Goal: Task Accomplishment & Management: Manage account settings

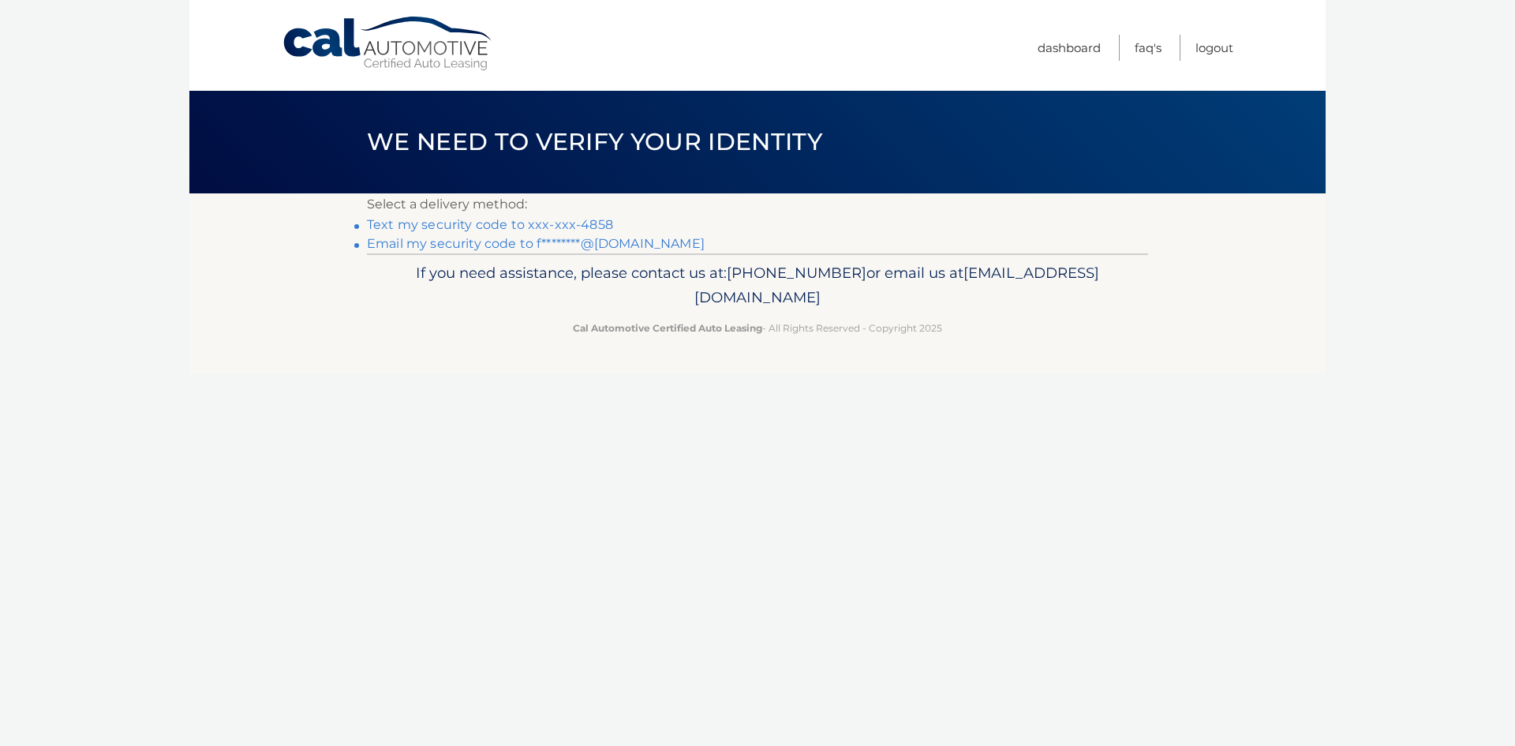
click at [497, 222] on link "Text my security code to xxx-xxx-4858" at bounding box center [490, 224] width 246 height 15
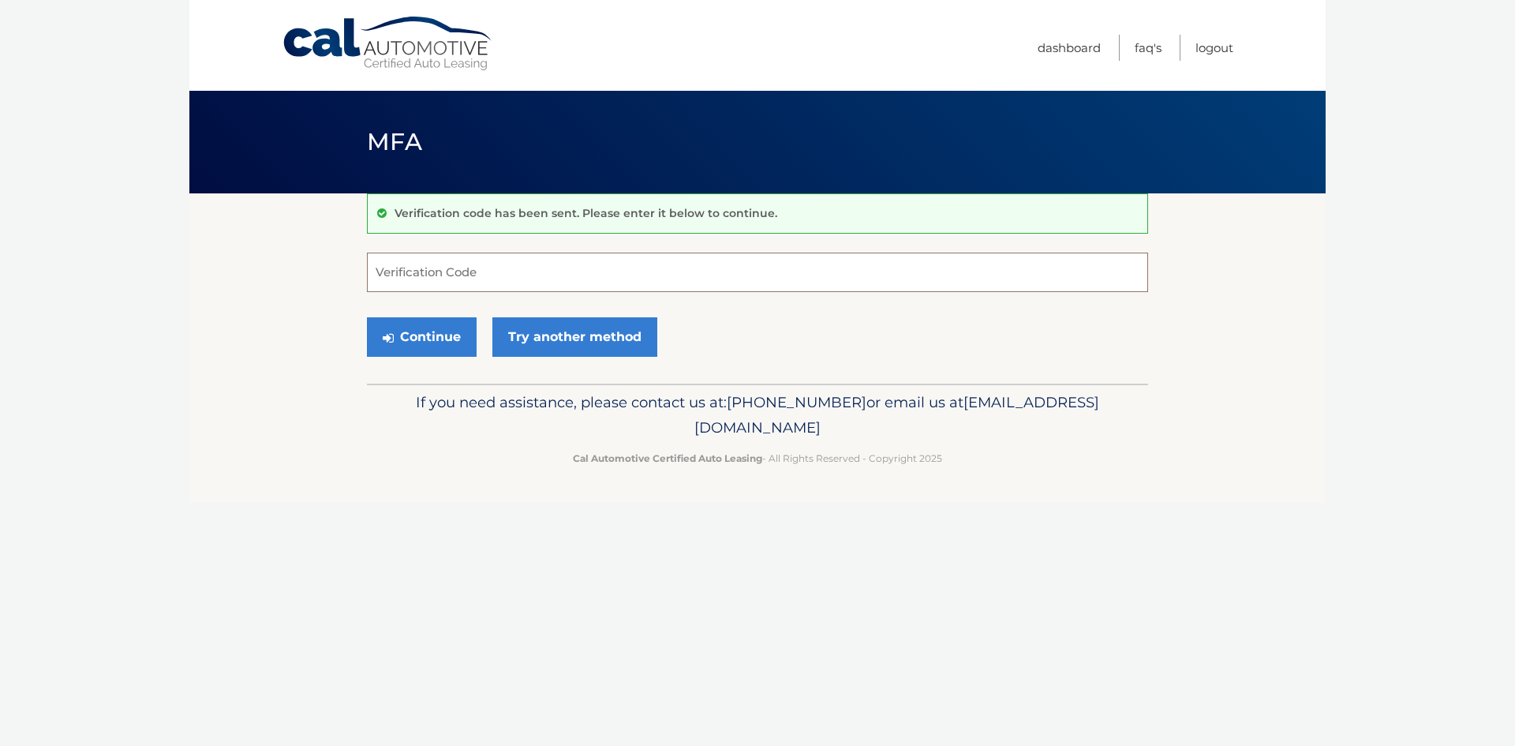
click at [415, 278] on input "Verification Code" at bounding box center [757, 271] width 781 height 39
type input "791305"
click at [446, 332] on button "Continue" at bounding box center [422, 336] width 110 height 39
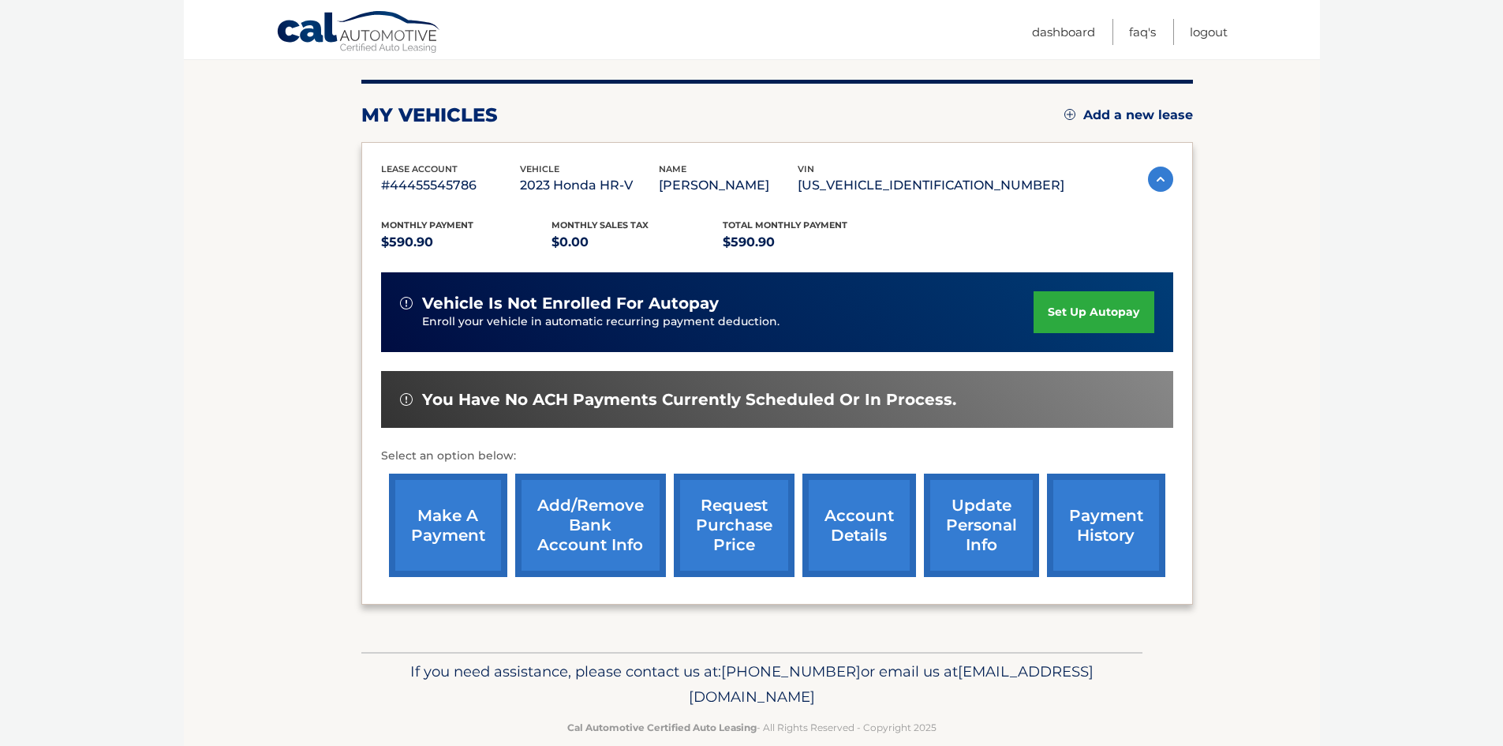
scroll to position [211, 0]
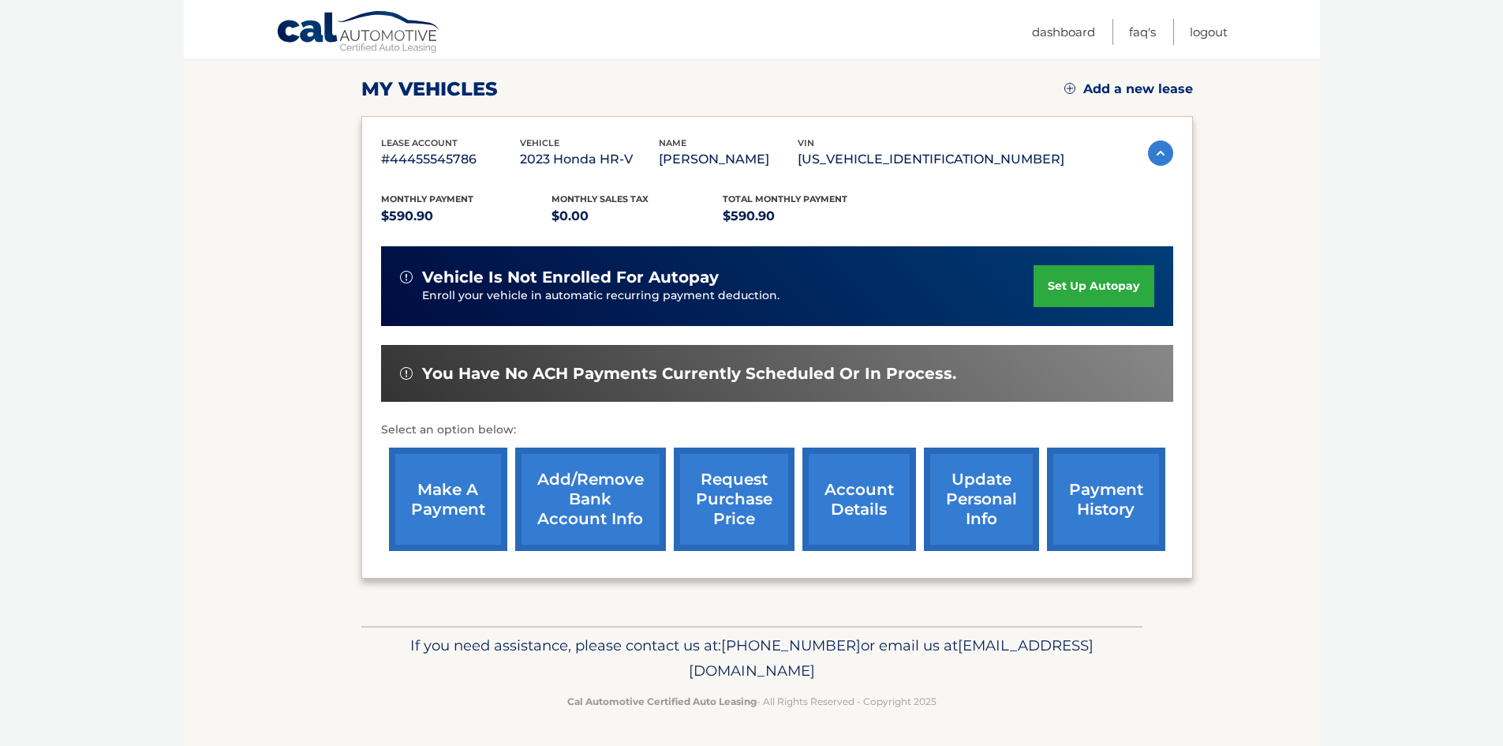
click at [473, 503] on link "make a payment" at bounding box center [448, 498] width 118 height 103
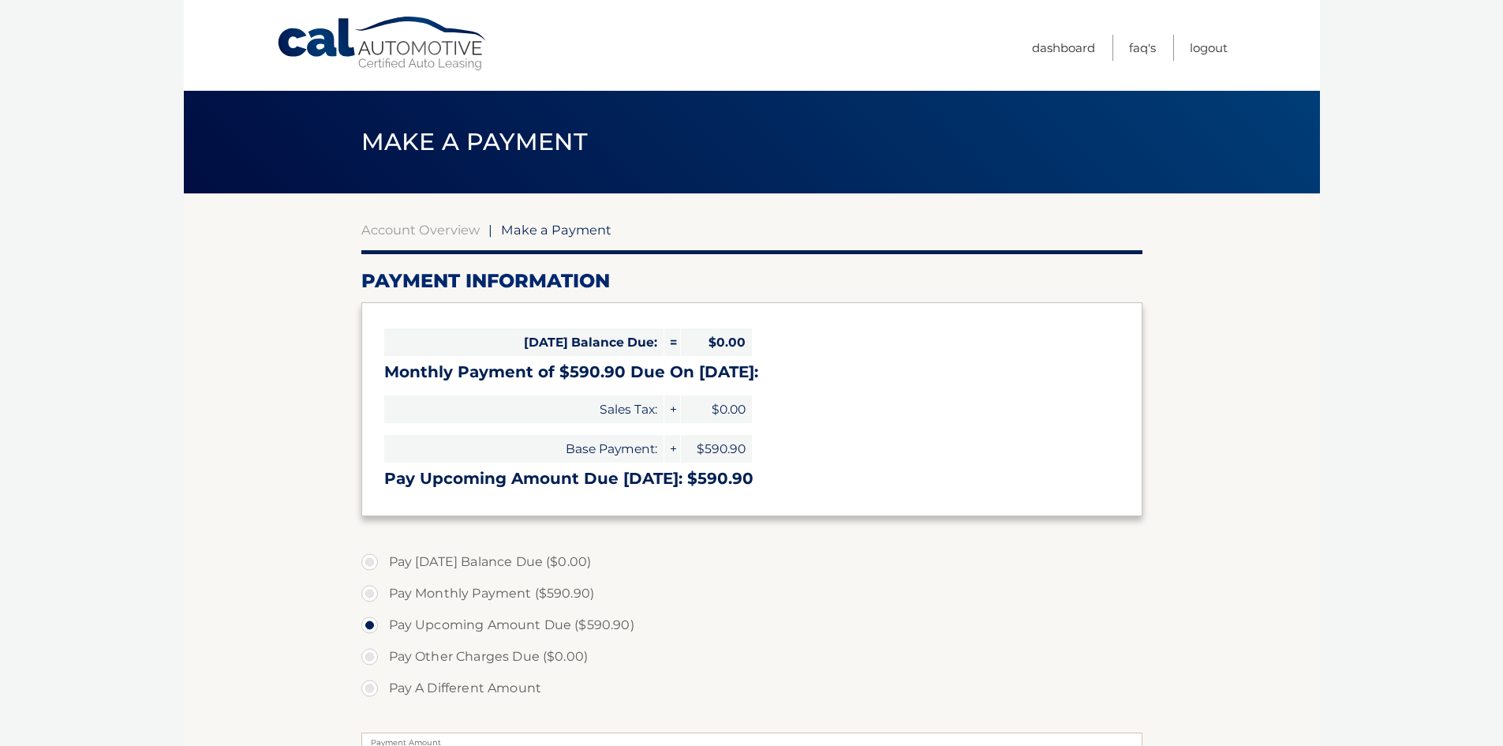
select select "ZmJhMjA4MjktMmQ5Ny00MGI3LTg5YzYtMDlmZjFmMTdlYTJk"
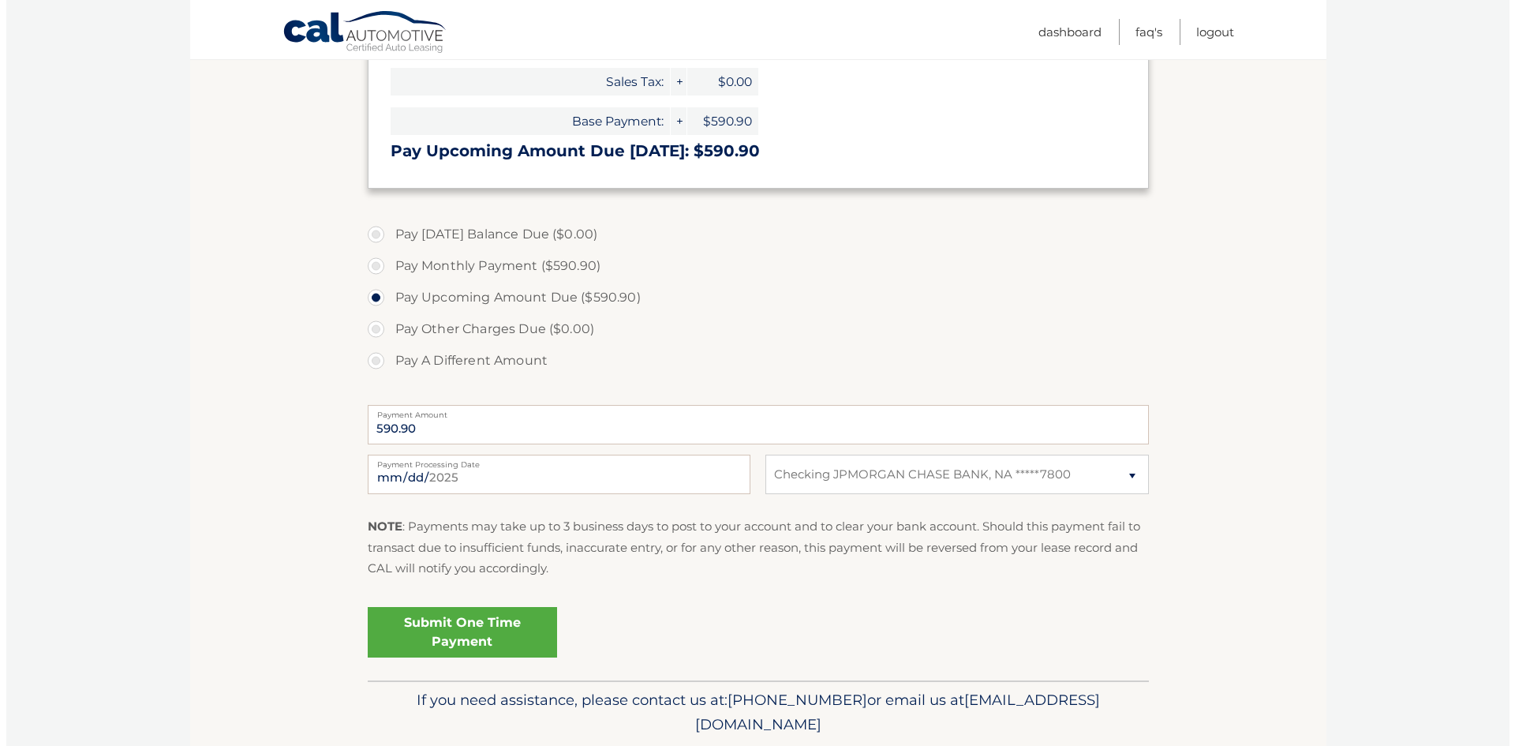
scroll to position [347, 0]
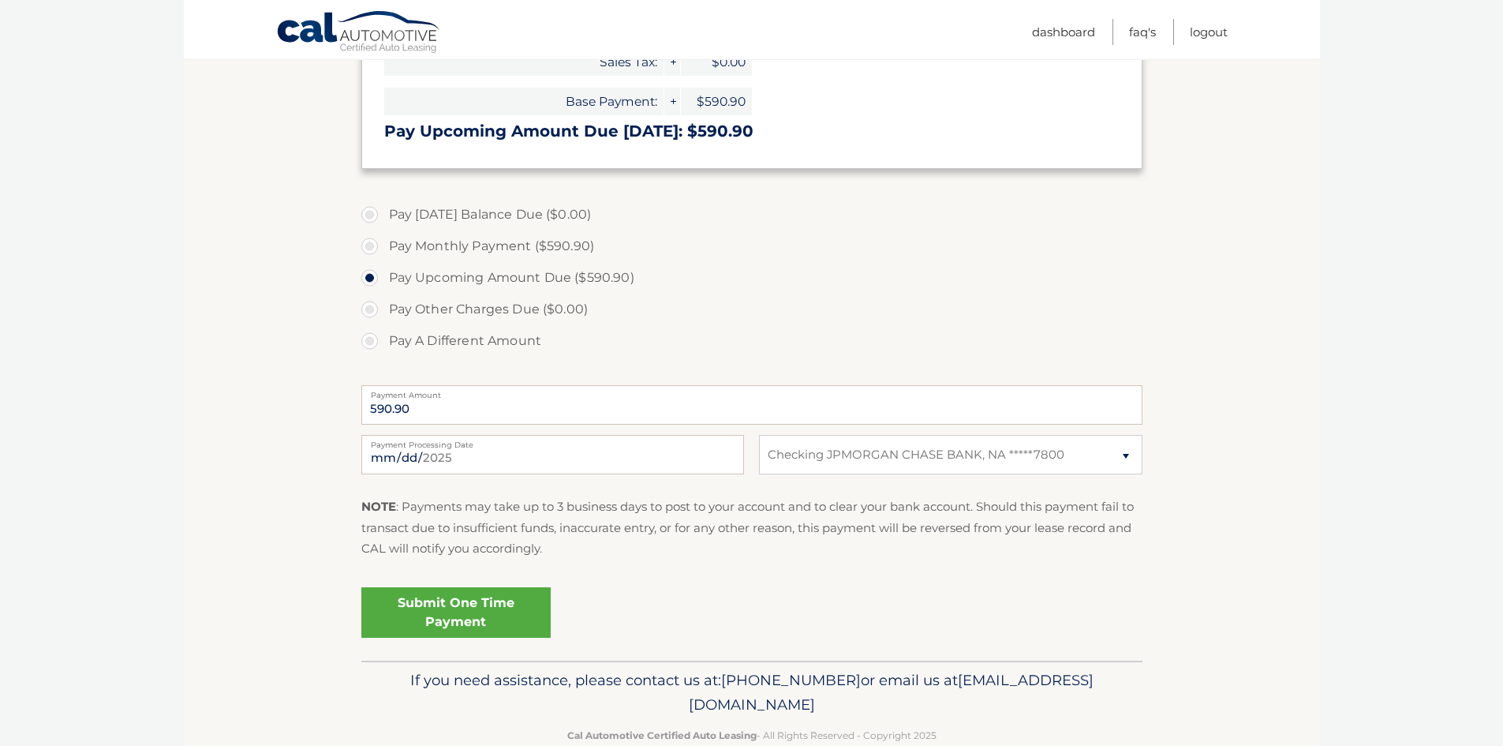
click at [452, 610] on link "Submit One Time Payment" at bounding box center [455, 612] width 189 height 50
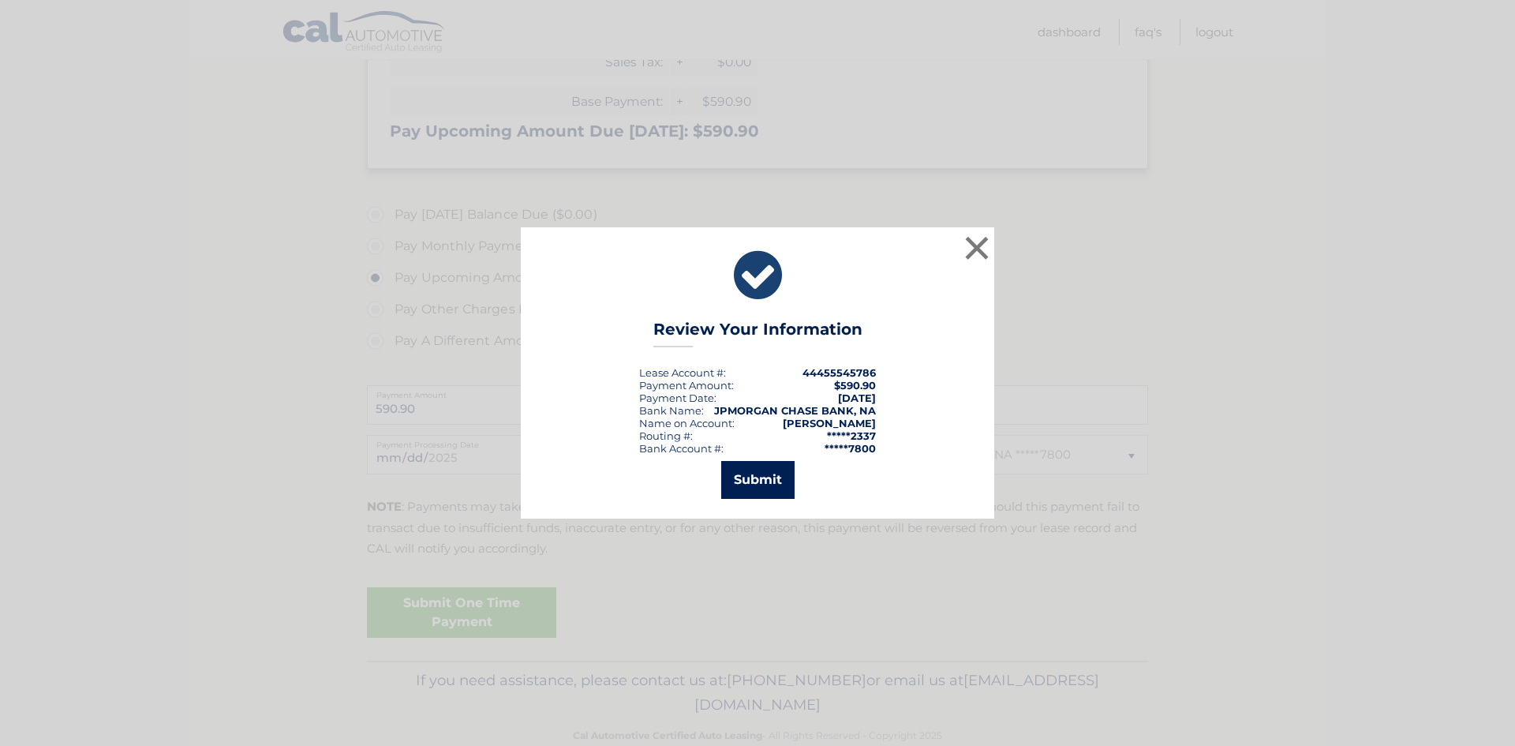
click at [749, 475] on button "Submit" at bounding box center [757, 480] width 73 height 38
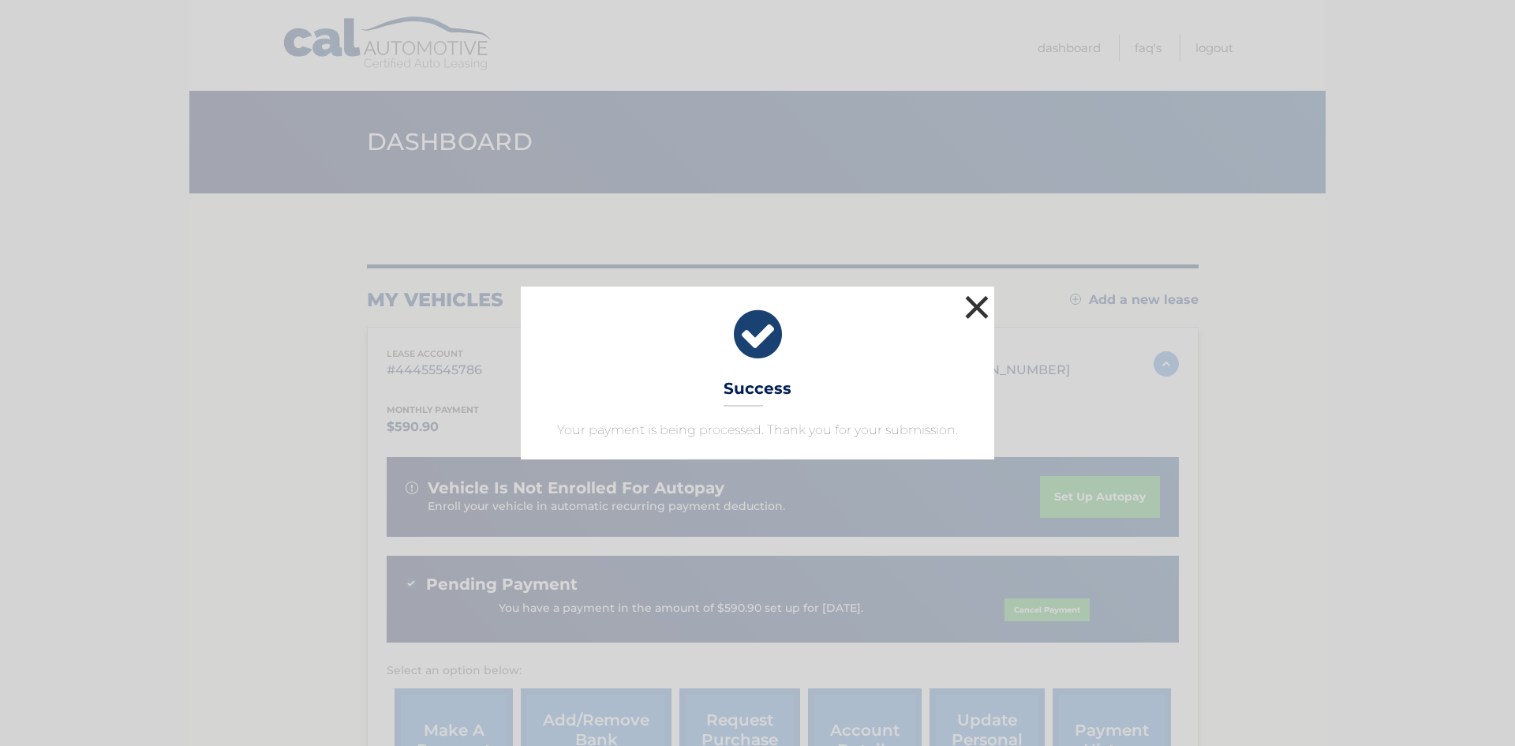
click at [983, 305] on button "×" at bounding box center [977, 307] width 32 height 32
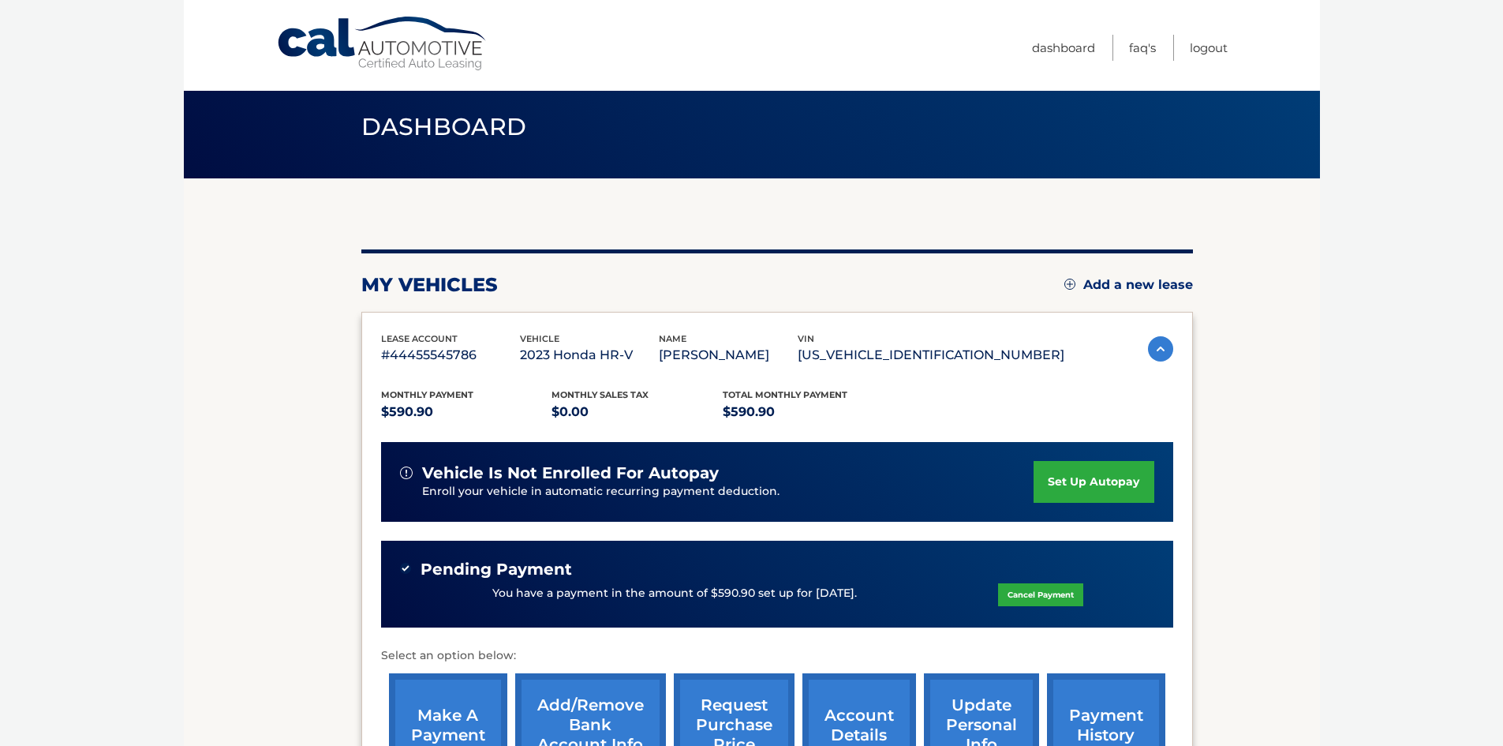
scroll to position [11, 0]
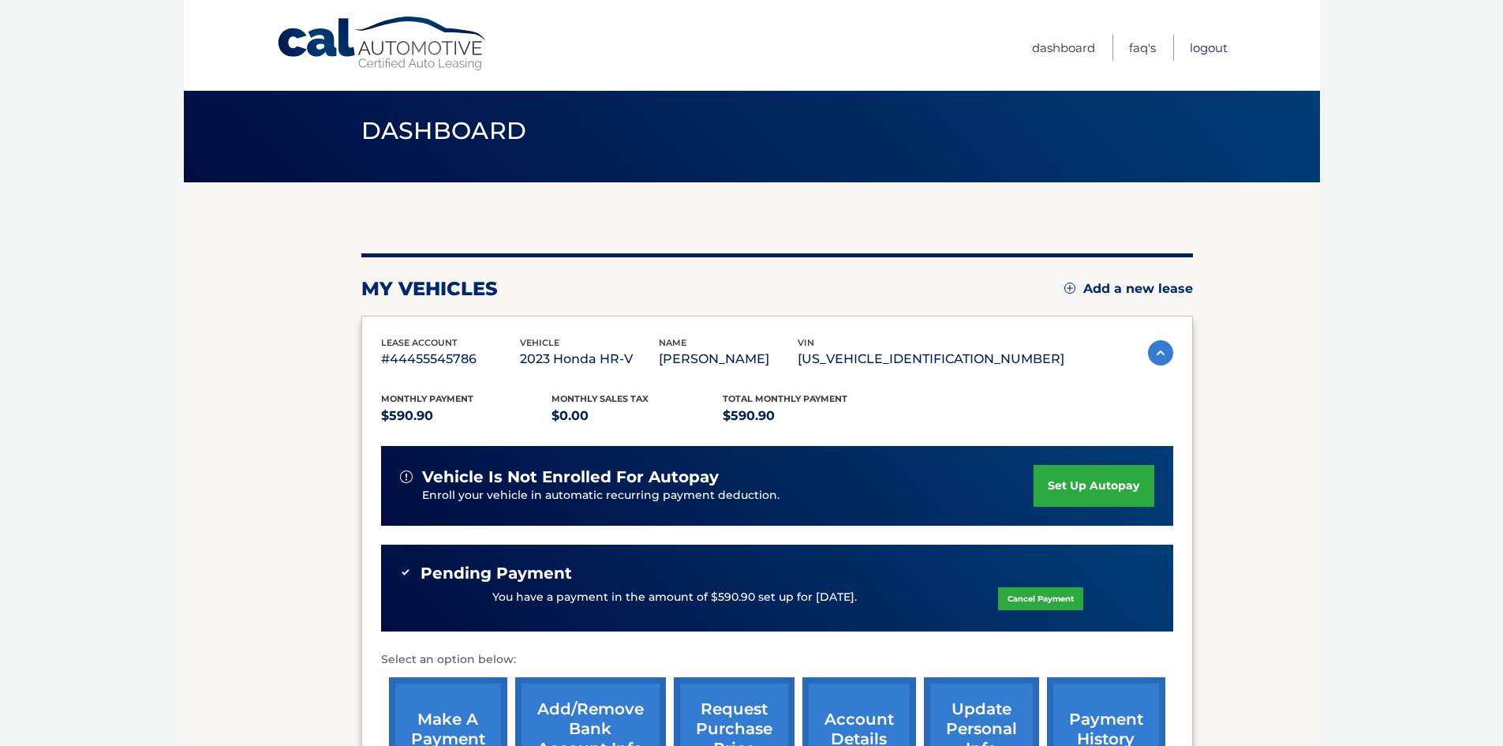
click at [1210, 45] on link "Logout" at bounding box center [1209, 48] width 38 height 26
